Goal: Transaction & Acquisition: Register for event/course

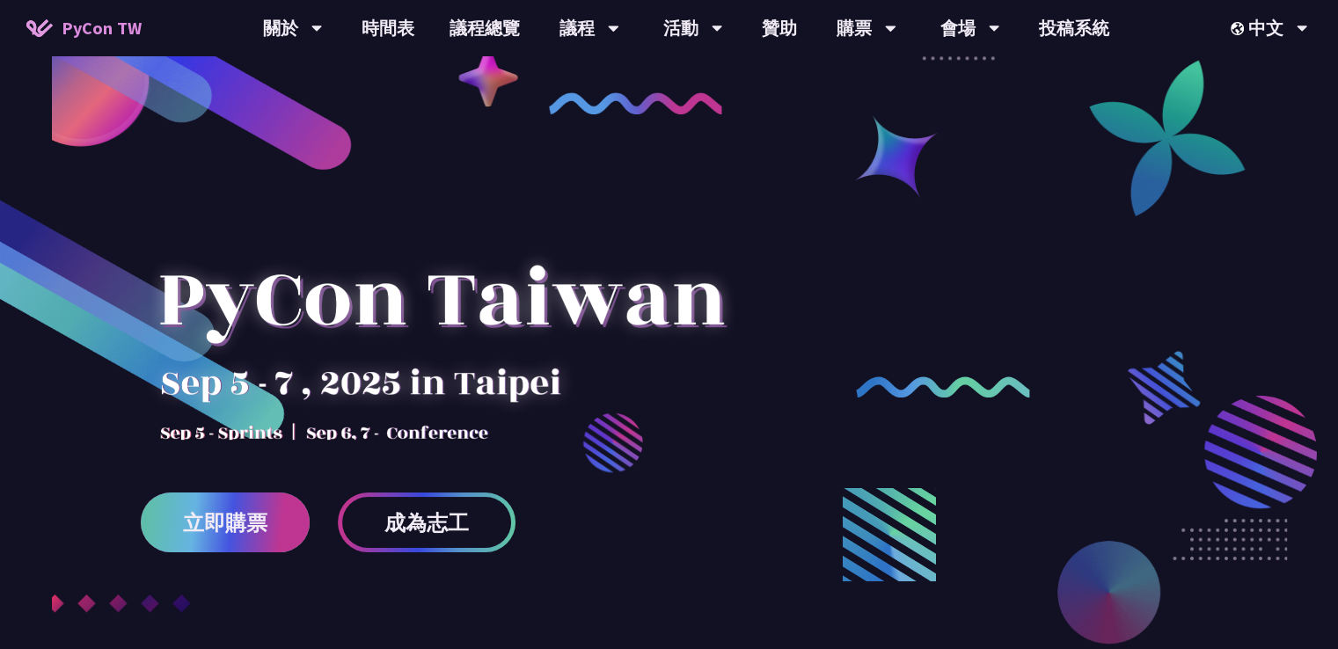
click at [268, 513] on link "立即購票" at bounding box center [225, 523] width 169 height 60
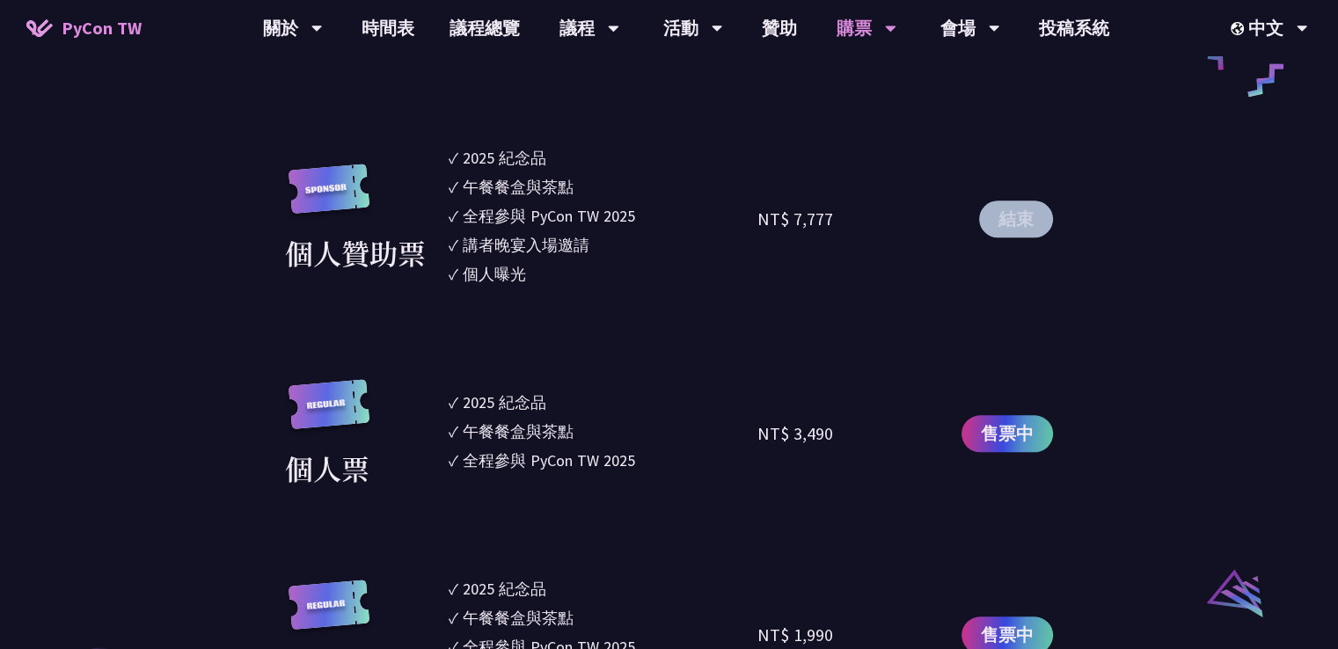
scroll to position [1496, 0]
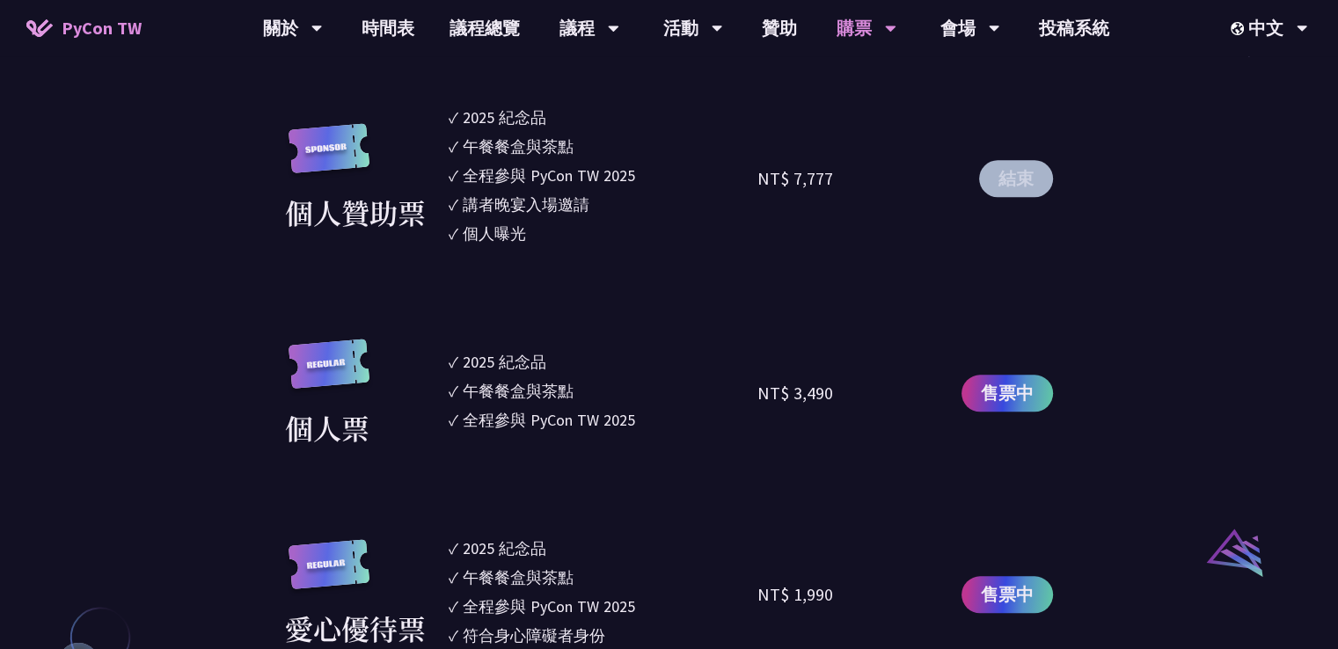
drag, startPoint x: 767, startPoint y: 393, endPoint x: 877, endPoint y: 392, distance: 110.0
click at [877, 392] on div "NT$ 3,490" at bounding box center [835, 394] width 155 height 110
click at [868, 404] on div "NT$ 3,490" at bounding box center [835, 394] width 155 height 110
click at [852, 394] on div "NT$ 3,490" at bounding box center [835, 394] width 155 height 110
drag, startPoint x: 838, startPoint y: 149, endPoint x: 731, endPoint y: 166, distance: 107.9
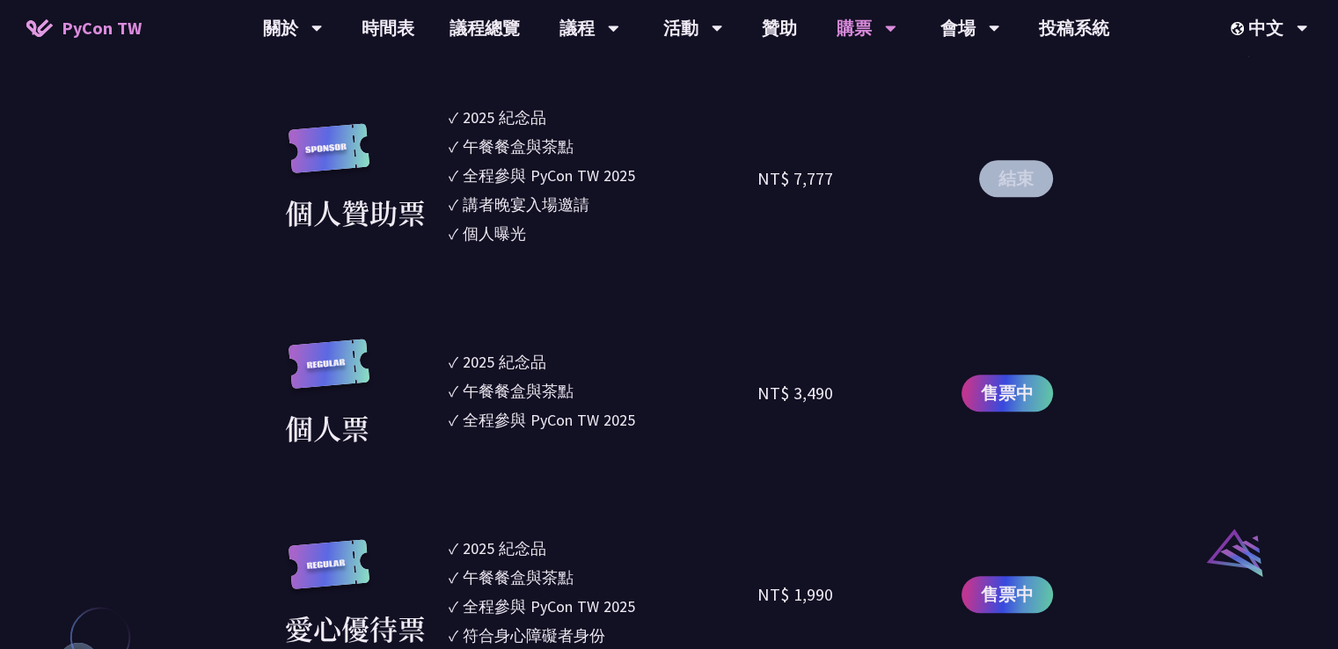
click at [731, 166] on div "個人贊助票 ✓ 2025 [PERSON_NAME]✓ 午餐餐盒與茶點 ✓ 全程參與 PyCon TW 2025 ✓ 講者晚宴入場邀請 ✓ 個人曝光 NT$ …" at bounding box center [669, 178] width 768 height 145
click at [817, 201] on div "NT$ 7,777" at bounding box center [835, 178] width 155 height 145
click at [818, 178] on div "NT$ 7,777" at bounding box center [796, 178] width 76 height 26
drag, startPoint x: 846, startPoint y: 406, endPoint x: 752, endPoint y: 395, distance: 94.7
click at [752, 395] on div "個人票 ✓ 2025 [PERSON_NAME]✓ 午餐餐盒與茶點 ✓ 全程參與 PyCon TW 2025 NT$ 3,490 售票中" at bounding box center [669, 394] width 768 height 110
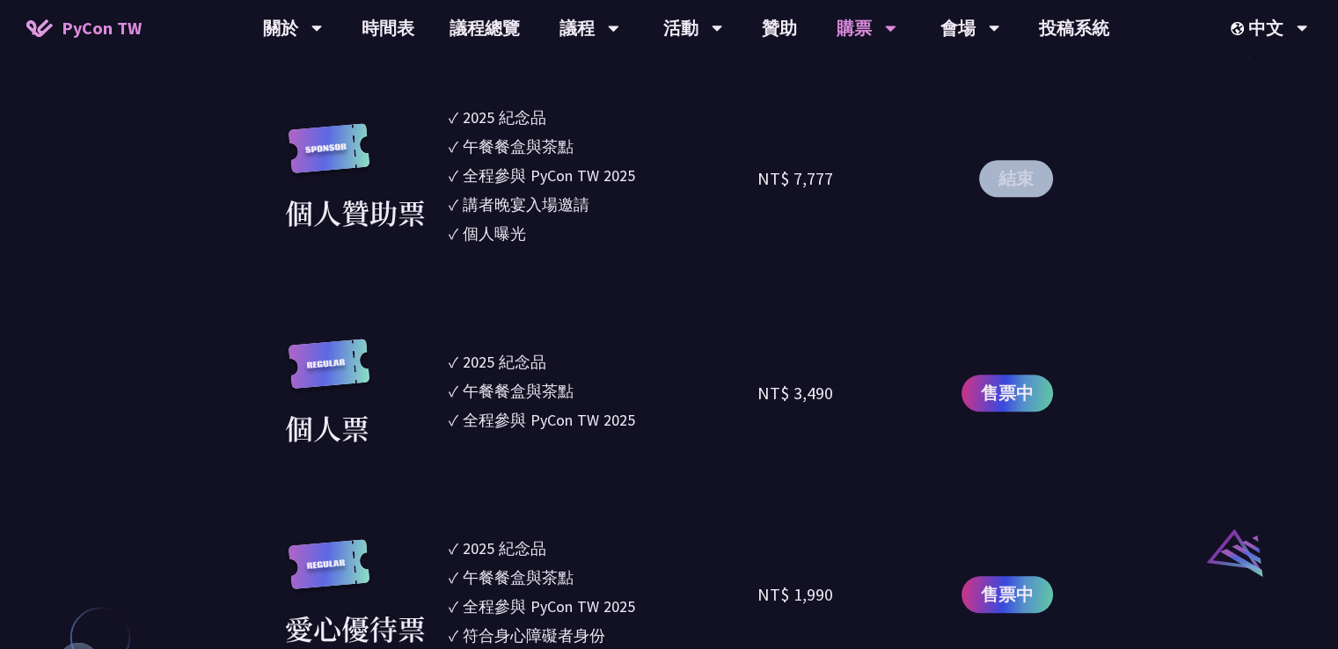
click at [814, 397] on div "NT$ 3,490" at bounding box center [796, 393] width 76 height 26
drag, startPoint x: 850, startPoint y: 168, endPoint x: 733, endPoint y: 178, distance: 117.4
click at [733, 178] on div "個人贊助票 ✓ 2025 [PERSON_NAME]✓ 午餐餐盒與茶點 ✓ 全程參與 PyCon TW 2025 ✓ 講者晚宴入場邀請 ✓ 個人曝光 NT$ …" at bounding box center [669, 178] width 768 height 145
click at [778, 201] on div "NT$ 7,777" at bounding box center [835, 178] width 155 height 145
drag, startPoint x: 591, startPoint y: 392, endPoint x: 528, endPoint y: 382, distance: 64.2
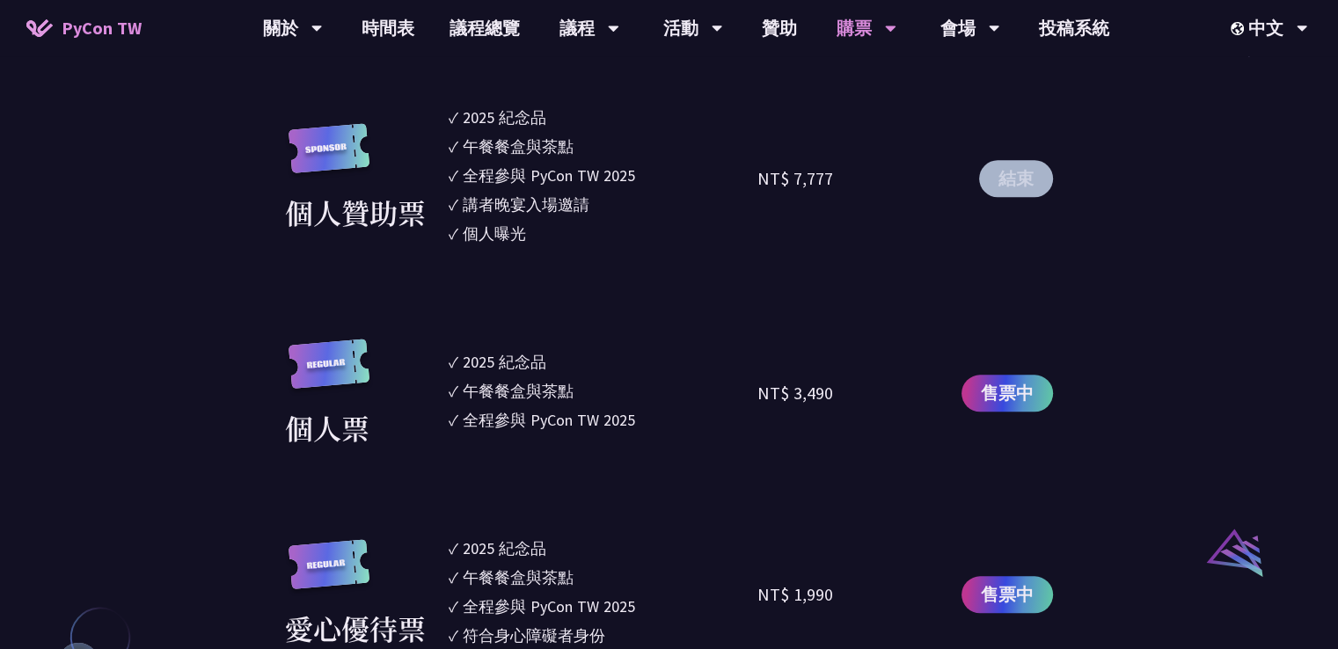
click at [528, 382] on li "✓ 午餐餐盒與茶點" at bounding box center [604, 391] width 310 height 24
click at [590, 373] on li "✓ 2025 [PERSON_NAME]" at bounding box center [604, 362] width 310 height 24
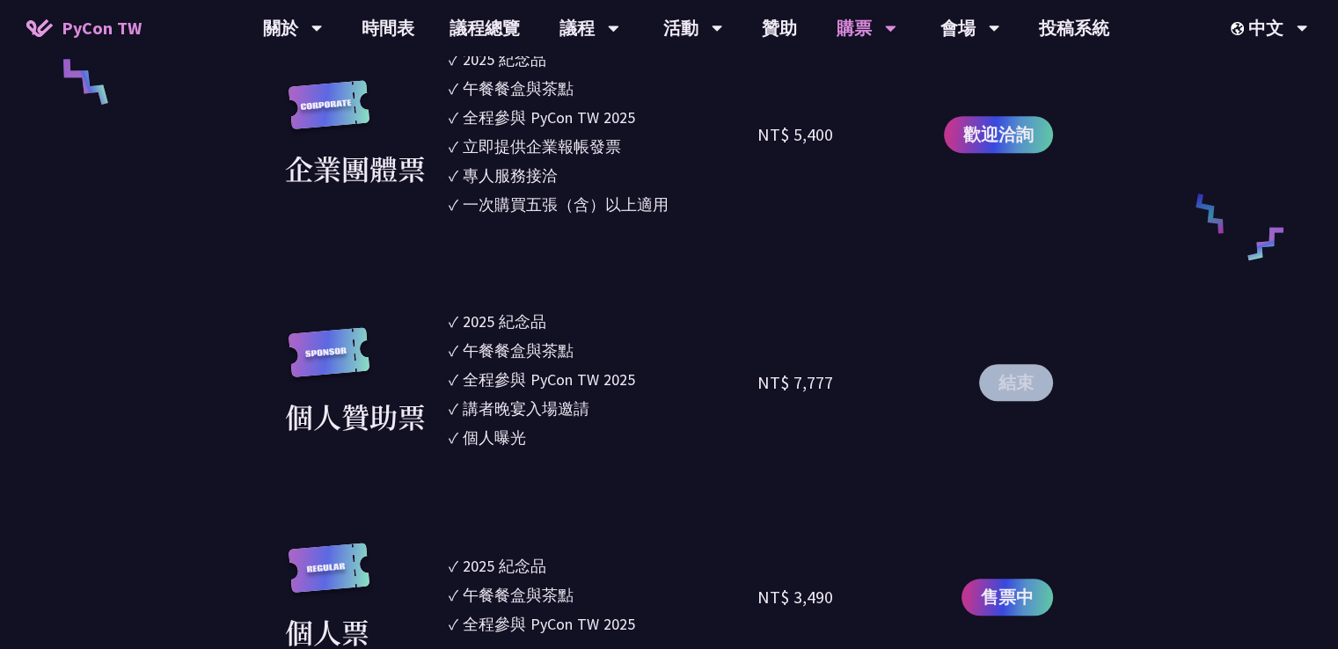
scroll to position [1408, 0]
